Goal: Find specific page/section: Find specific page/section

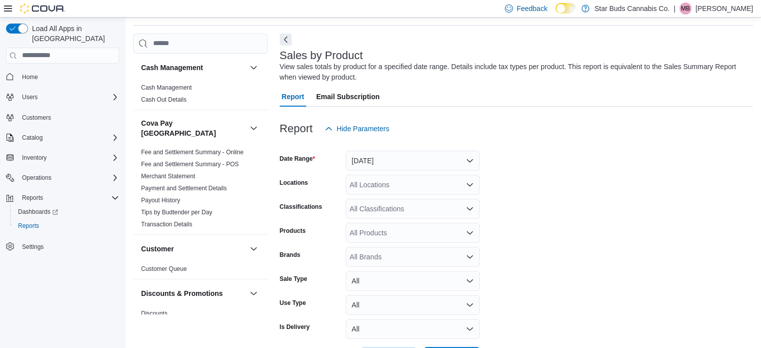
scroll to position [34, 0]
click at [30, 73] on span "Home" at bounding box center [30, 77] width 16 height 8
